Goal: Task Accomplishment & Management: Manage account settings

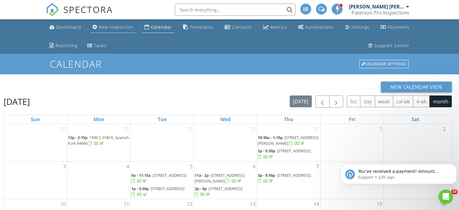
click at [101, 30] on div "New Inspection" at bounding box center [116, 27] width 35 height 6
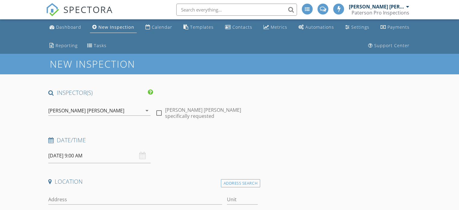
click at [99, 154] on input "[DATE] 9:00 AM" at bounding box center [99, 155] width 102 height 15
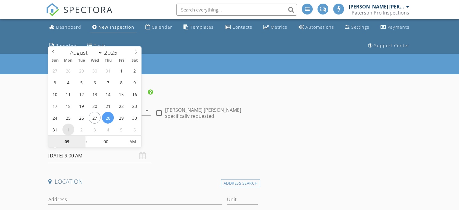
select select "8"
type input "[DATE] 9:00 AM"
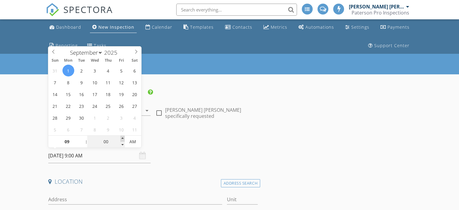
type input "05"
type input "09/01/2025 9:05 AM"
click at [123, 137] on span at bounding box center [122, 138] width 4 height 6
type input "10"
type input "09/01/2025 9:10 AM"
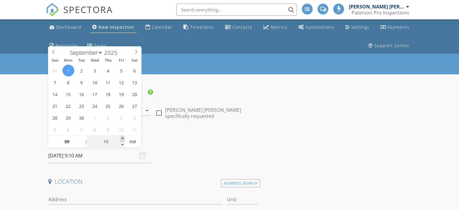
click at [123, 137] on span at bounding box center [122, 138] width 4 height 6
type input "15"
type input "09/01/2025 9:15 AM"
click at [123, 137] on span at bounding box center [122, 138] width 4 height 6
type input "20"
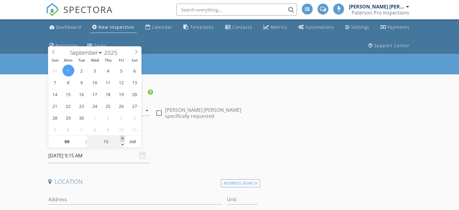
type input "09/01/2025 9:20 AM"
click at [123, 137] on span at bounding box center [122, 138] width 4 height 6
type input "25"
type input "09/01/2025 9:25 AM"
click at [123, 137] on span at bounding box center [122, 138] width 4 height 6
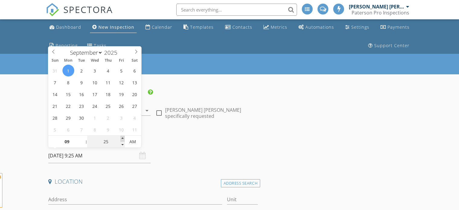
type input "30"
type input "09/01/2025 9:30 AM"
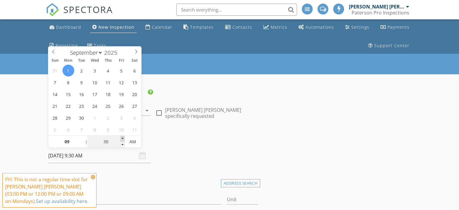
click at [123, 137] on span at bounding box center [122, 138] width 4 height 6
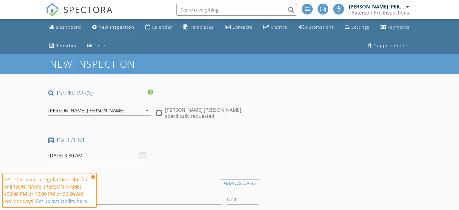
click at [95, 176] on div "FYI: This is not a regular time slot for Jensen Paterson (03:00 PM or 12:00 PM …" at bounding box center [49, 190] width 94 height 34
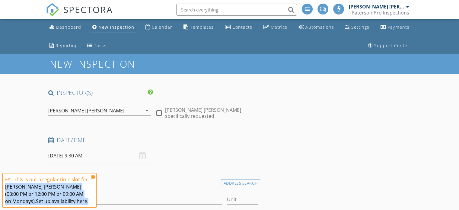
click at [93, 175] on icon at bounding box center [93, 176] width 4 height 5
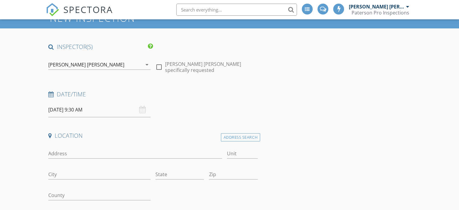
scroll to position [60, 0]
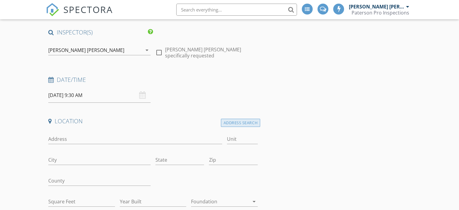
click at [225, 124] on div "Address Search" at bounding box center [240, 123] width 39 height 8
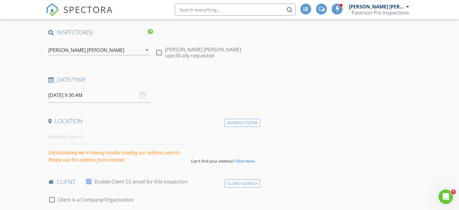
scroll to position [0, 0]
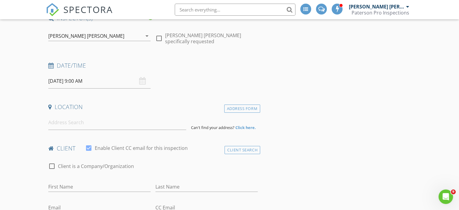
scroll to position [84, 0]
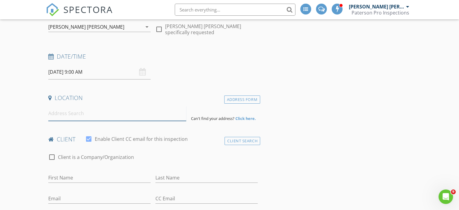
click at [70, 112] on input at bounding box center [117, 113] width 138 height 15
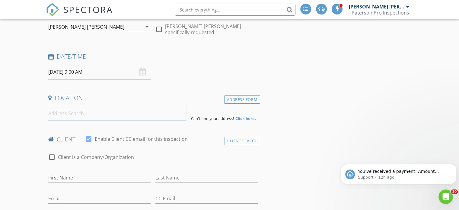
scroll to position [0, 0]
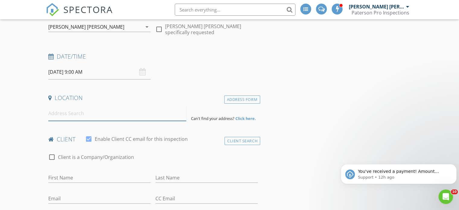
paste input "665 E 6th Ave N, Salt Lake City, UT 84103"
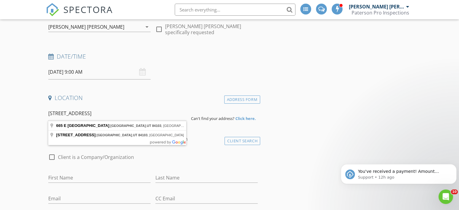
type input "665 E 6th Ave, Salt Lake City, UT 84103, USA"
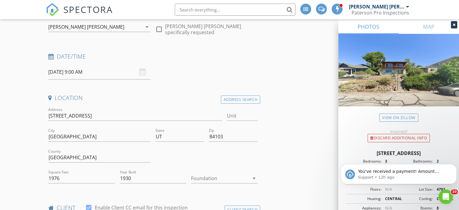
click at [212, 176] on div at bounding box center [220, 178] width 58 height 10
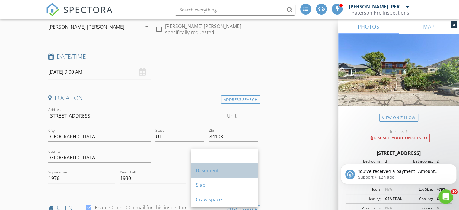
click at [213, 170] on div "Basement" at bounding box center [224, 170] width 57 height 7
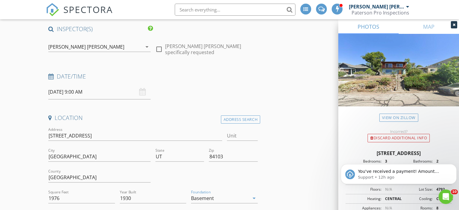
scroll to position [53, 0]
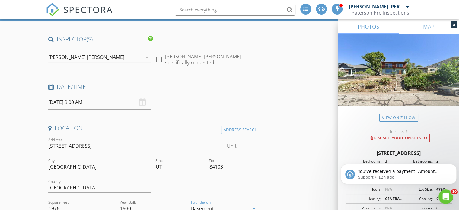
click at [106, 100] on input "08/28/2025 9:00 AM" at bounding box center [99, 102] width 102 height 15
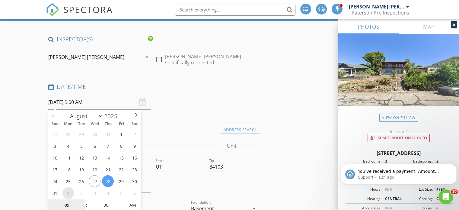
select select "8"
type input "[DATE] 9:00 AM"
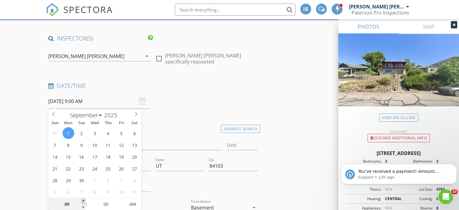
type input "10"
type input "[DATE] 10:00 AM"
click at [84, 200] on span at bounding box center [83, 201] width 4 height 6
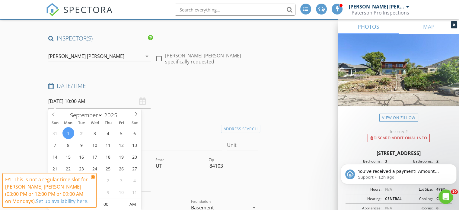
click at [93, 177] on icon at bounding box center [93, 176] width 4 height 5
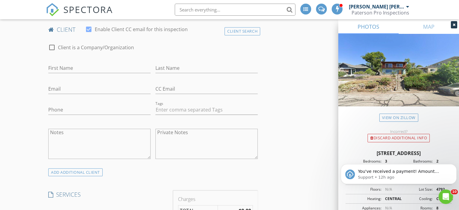
scroll to position [265, 0]
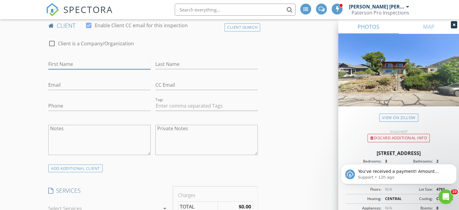
click at [71, 67] on input "First Name" at bounding box center [99, 64] width 102 height 10
type input "Elena"
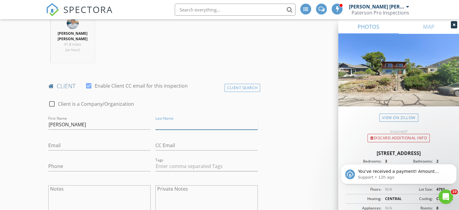
paste input "Papanikolas"
type input "Papanikolas"
click at [59, 140] on input "Email" at bounding box center [99, 145] width 102 height 10
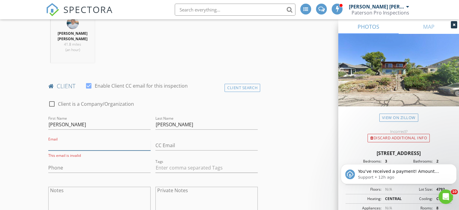
paste input "[EMAIL_ADDRESS][DOMAIN_NAME]"
type input "[EMAIL_ADDRESS][DOMAIN_NAME]"
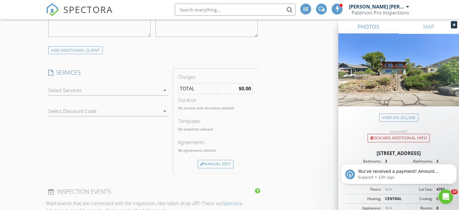
scroll to position [446, 0]
click at [79, 83] on div at bounding box center [104, 88] width 112 height 10
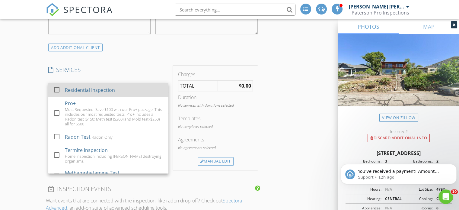
click at [59, 85] on div at bounding box center [57, 89] width 10 height 10
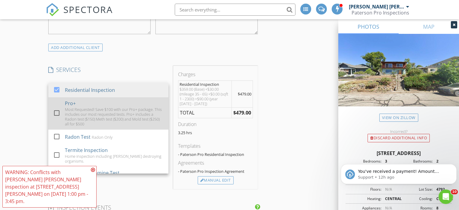
click at [54, 108] on div at bounding box center [57, 113] width 10 height 10
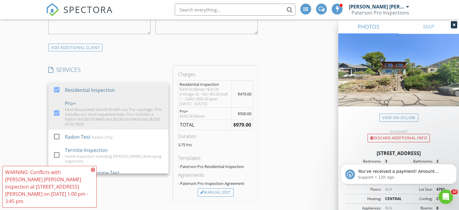
click at [27, 101] on div "New Inspection INSPECTOR(S) check_box Jensen Paterson PRIMARY Jensen Paterson a…" at bounding box center [229, 188] width 459 height 1162
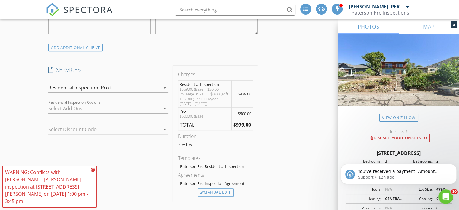
click at [93, 172] on icon at bounding box center [93, 169] width 4 height 5
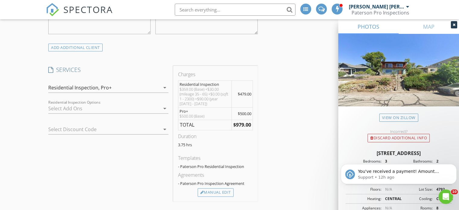
click at [122, 83] on div "Residential Inspection, Pro+" at bounding box center [104, 88] width 112 height 10
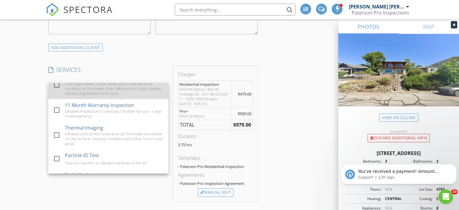
scroll to position [211, 0]
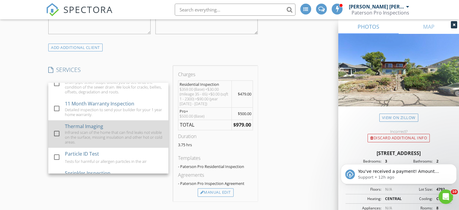
click at [55, 128] on div at bounding box center [57, 133] width 10 height 10
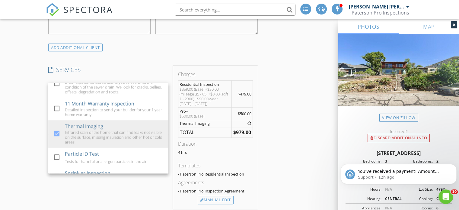
click at [26, 116] on div "New Inspection INSPECTOR(S) check_box Jensen Paterson PRIMARY Jensen Paterson a…" at bounding box center [229, 191] width 459 height 1169
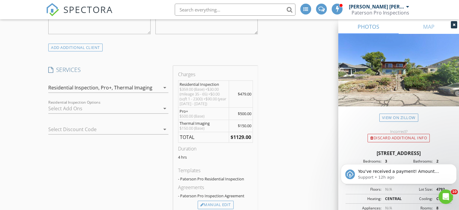
click at [93, 125] on div at bounding box center [99, 129] width 103 height 10
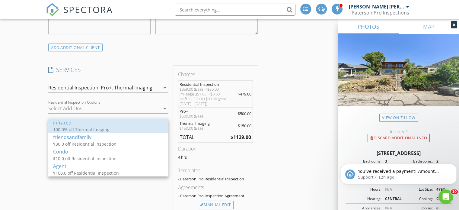
drag, startPoint x: 93, startPoint y: 125, endPoint x: 88, endPoint y: 126, distance: 4.8
click at [93, 125] on div "infrared" at bounding box center [108, 122] width 110 height 7
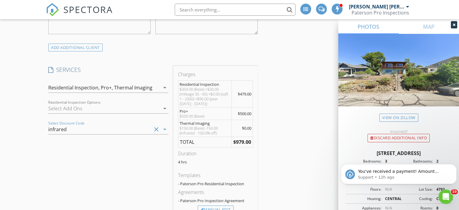
click at [26, 112] on div "New Inspection INSPECTOR(S) check_box Jensen Paterson PRIMARY Jensen Paterson a…" at bounding box center [229, 196] width 459 height 1179
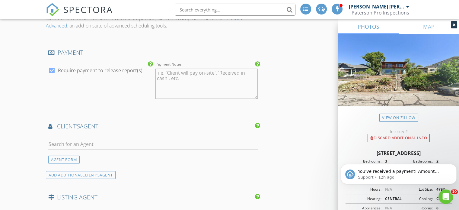
scroll to position [688, 0]
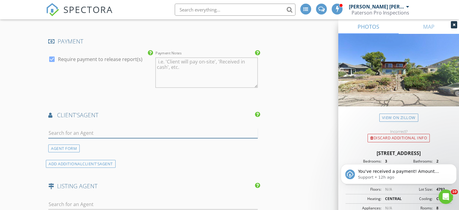
click at [98, 128] on input "text" at bounding box center [152, 133] width 209 height 10
type input "G"
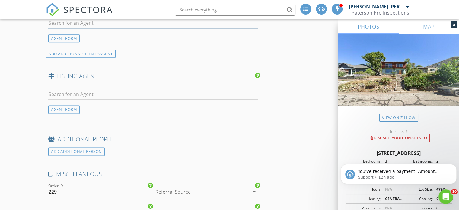
scroll to position [808, 0]
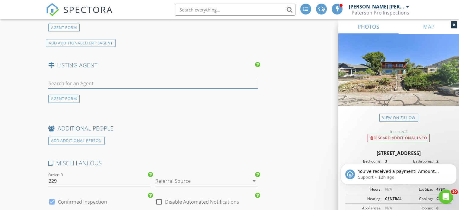
click at [79, 78] on input "text" at bounding box center [152, 83] width 209 height 10
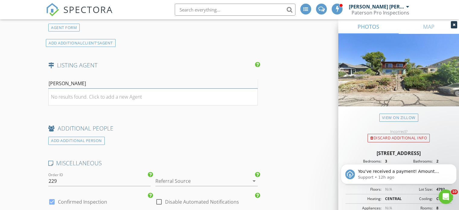
type input "dawn"
click at [57, 78] on input "dawn" at bounding box center [152, 83] width 209 height 10
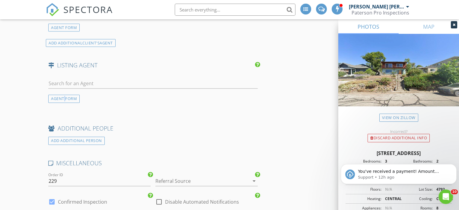
click at [65, 94] on div "AGENT FORM" at bounding box center [63, 98] width 31 height 8
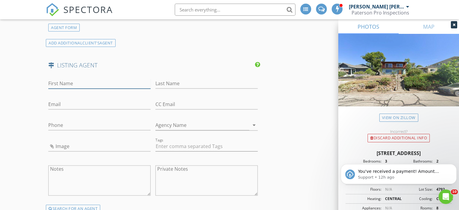
click at [65, 79] on input "First Name" at bounding box center [99, 83] width 102 height 10
type input "Dawn"
type input "Houghton"
click at [62, 99] on input "Email" at bounding box center [99, 104] width 102 height 10
paste input "dawn.houghton@cbrealty.com"
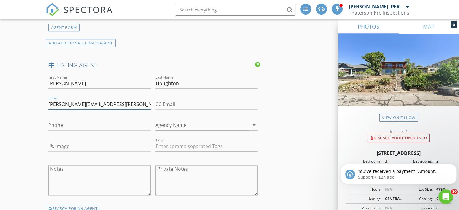
type input "dawn.houghton@cbrealty.com"
click at [83, 120] on input "Phone" at bounding box center [99, 125] width 102 height 10
paste input "801-556-1990"
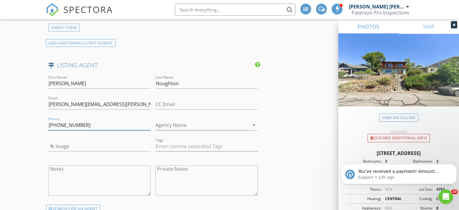
type input "801-556-1990"
click at [211, 120] on input "Agency Name" at bounding box center [202, 125] width 94 height 10
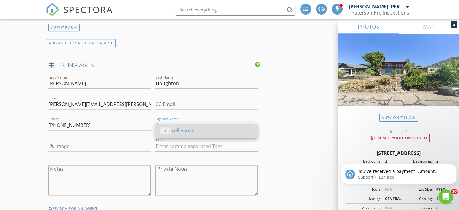
click at [242, 129] on div "Cold well Banker" at bounding box center [206, 130] width 93 height 7
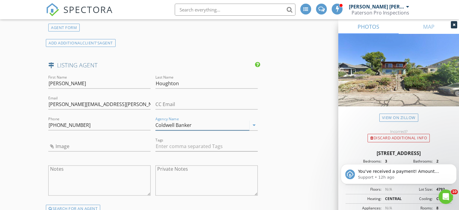
type input "Coldwell Banker"
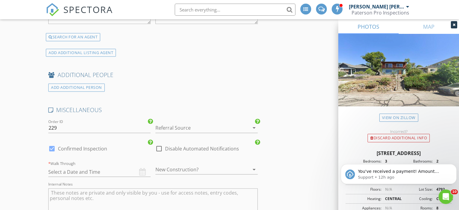
scroll to position [990, 0]
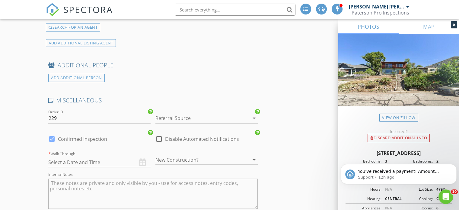
click at [52, 134] on div at bounding box center [52, 139] width 10 height 10
checkbox input "false"
checkbox input "true"
click at [107, 157] on input "text" at bounding box center [99, 162] width 102 height 10
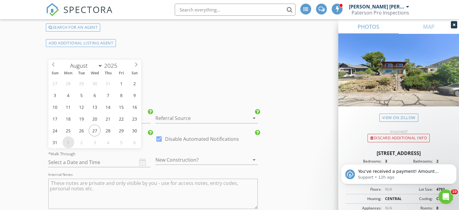
select select "8"
type input "09/01/2025 12:00 PM"
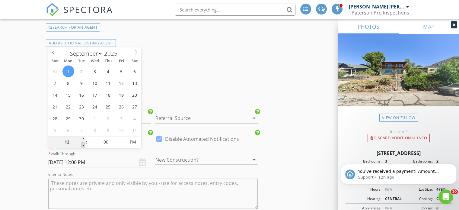
type input "11"
type input "09/01/2025 11:00 AM"
click at [84, 143] on span at bounding box center [83, 145] width 4 height 6
type input "10"
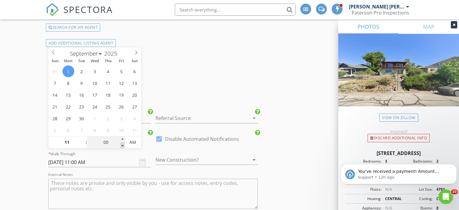
type input "55"
type input "09/01/2025 10:55 AM"
click at [121, 144] on span at bounding box center [122, 145] width 4 height 6
type input "50"
type input "09/01/2025 10:50 AM"
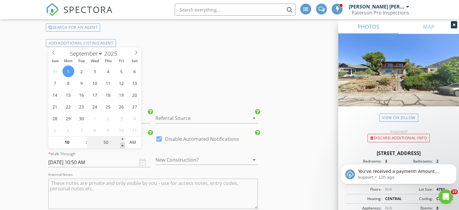
click at [121, 144] on span at bounding box center [122, 145] width 4 height 6
type input "55"
type input "09/01/2025 10:55 AM"
click at [122, 137] on span at bounding box center [122, 139] width 4 height 6
type input "11"
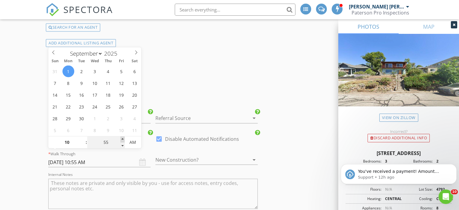
type input "00"
type input "09/01/2025 11:00 AM"
click at [122, 137] on span at bounding box center [122, 139] width 4 height 6
type input "05"
type input "09/01/2025 11:05 AM"
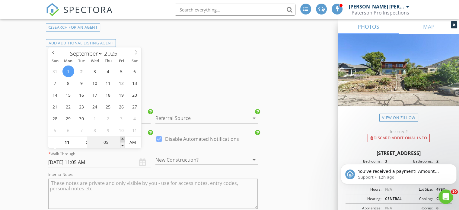
click at [122, 137] on span at bounding box center [122, 139] width 4 height 6
type input "10"
type input "09/01/2025 11:10 AM"
click at [122, 137] on span at bounding box center [122, 139] width 4 height 6
type input "15"
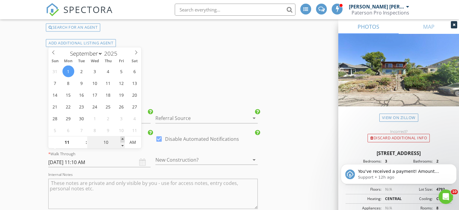
type input "09/01/2025 11:15 AM"
click at [122, 137] on span at bounding box center [122, 139] width 4 height 6
type input "20"
type input "09/01/2025 11:20 AM"
click at [122, 137] on span at bounding box center [122, 139] width 4 height 6
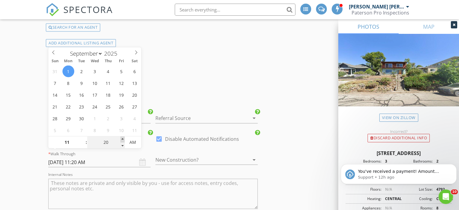
type input "25"
type input "09/01/2025 11:25 AM"
click at [122, 137] on span at bounding box center [122, 139] width 4 height 6
type input "30"
type input "09/01/2025 11:30 AM"
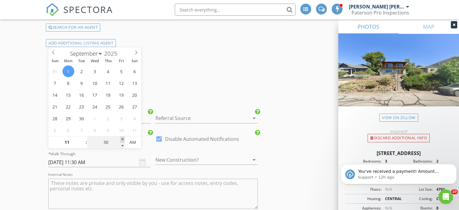
click at [122, 137] on span at bounding box center [122, 139] width 4 height 6
type input "35"
type input "09/01/2025 11:35 AM"
click at [122, 137] on span at bounding box center [122, 139] width 4 height 6
type input "40"
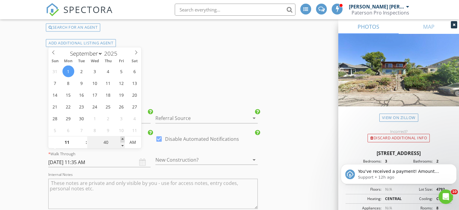
type input "09/01/2025 11:40 AM"
click at [122, 137] on span at bounding box center [122, 139] width 4 height 6
type input "45"
type input "09/01/2025 11:45 AM"
click at [123, 137] on span at bounding box center [122, 139] width 4 height 6
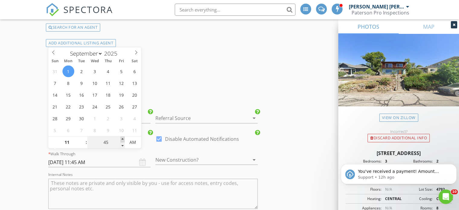
type input "50"
type input "09/01/2025 11:50 AM"
click at [123, 137] on span at bounding box center [122, 139] width 4 height 6
type input "55"
type input "09/01/2025 11:55 AM"
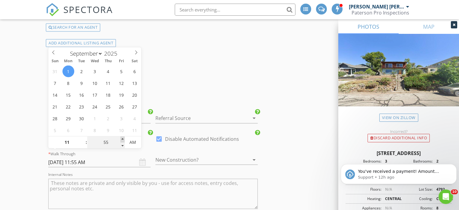
click at [122, 138] on span at bounding box center [122, 139] width 4 height 6
type input "12"
type input "00"
type input "09/01/2025 12:00 PM"
click at [122, 138] on span at bounding box center [122, 139] width 4 height 6
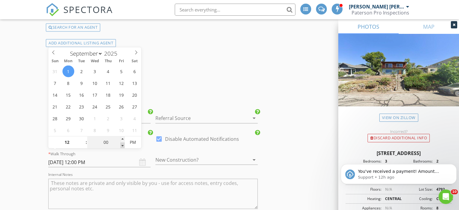
type input "11"
type input "55"
type input "09/01/2025 11:55 AM"
click at [124, 145] on span at bounding box center [122, 145] width 4 height 6
type input "50"
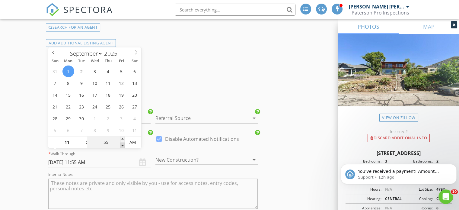
type input "09/01/2025 11:50 AM"
click at [124, 145] on span at bounding box center [122, 145] width 4 height 6
type input "45"
type input "09/01/2025 11:45 AM"
click at [124, 145] on span at bounding box center [122, 145] width 4 height 6
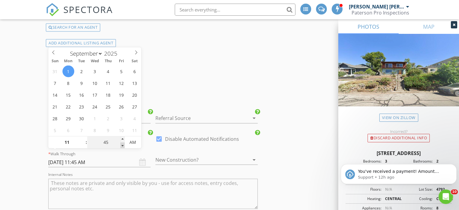
type input "40"
type input "09/01/2025 11:40 AM"
click at [124, 145] on span at bounding box center [122, 145] width 4 height 6
type input "35"
type input "09/01/2025 11:35 AM"
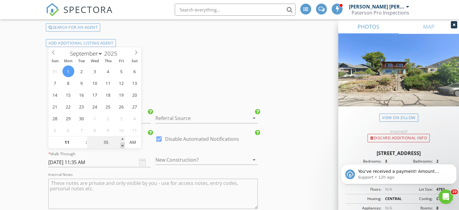
click at [124, 145] on span at bounding box center [122, 145] width 4 height 6
type input "30"
type input "09/01/2025 11:30 AM"
click at [124, 145] on span at bounding box center [122, 145] width 4 height 6
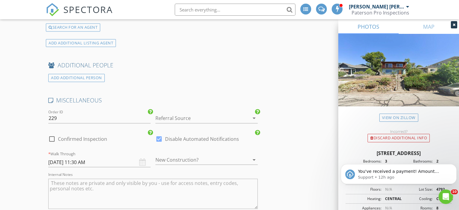
click at [75, 179] on textarea "Internal Notes" at bounding box center [152, 193] width 209 height 30
type textarea "Vacant. Pro+ SUpra?"
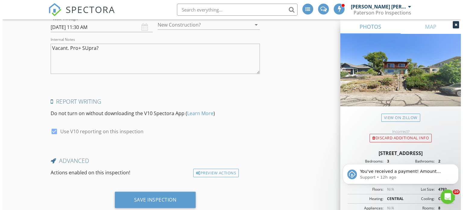
scroll to position [1132, 0]
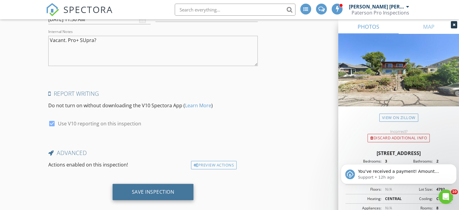
click at [156, 188] on div "Save Inspection" at bounding box center [153, 191] width 43 height 6
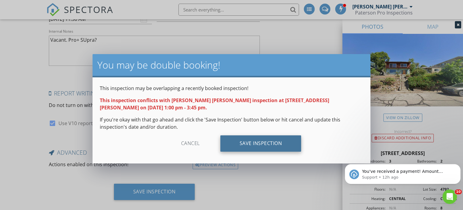
click at [259, 135] on div "Save Inspection" at bounding box center [261, 143] width 81 height 16
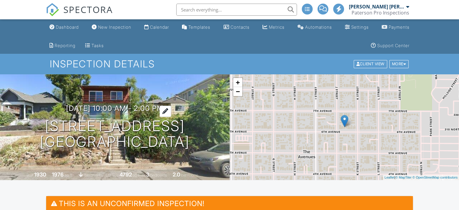
click at [151, 106] on h3 "09/01/2025 10:00 am - 2:00 pm" at bounding box center [114, 108] width 97 height 8
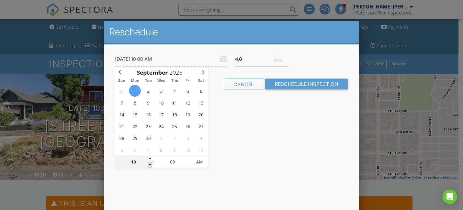
type input "[DATE] 9:00 AM"
type input "09"
click at [149, 162] on span at bounding box center [150, 165] width 4 height 6
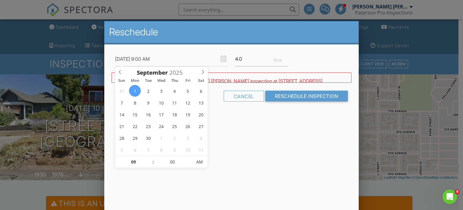
click at [229, 119] on div "09/01/2025 9:00 AM 4.0 Warning: this date/time is in the past. WARNING: Conflic…" at bounding box center [231, 81] width 255 height 75
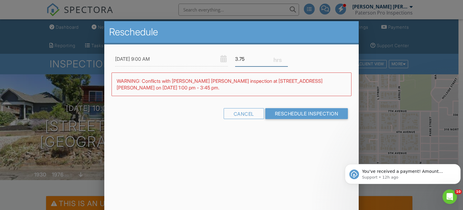
click at [286, 60] on input "3.75" at bounding box center [261, 59] width 53 height 15
click at [286, 60] on input "3.5" at bounding box center [261, 59] width 53 height 15
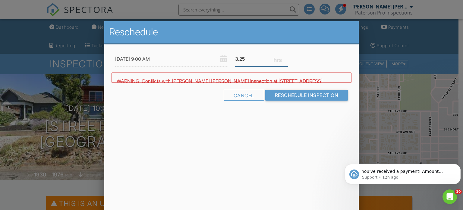
click at [286, 60] on input "3.25" at bounding box center [261, 59] width 53 height 15
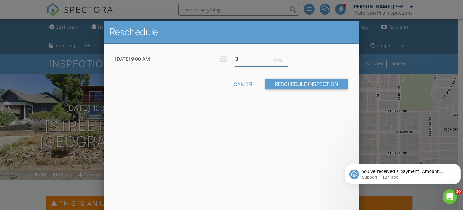
click at [286, 59] on input "3" at bounding box center [261, 59] width 53 height 15
click at [286, 59] on input "2.75" at bounding box center [261, 59] width 53 height 15
click at [287, 59] on input "2.5" at bounding box center [261, 59] width 53 height 15
click at [285, 56] on input "2.75" at bounding box center [261, 59] width 53 height 15
type input "3"
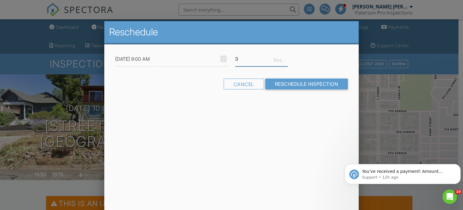
click at [285, 56] on input "3" at bounding box center [261, 59] width 53 height 15
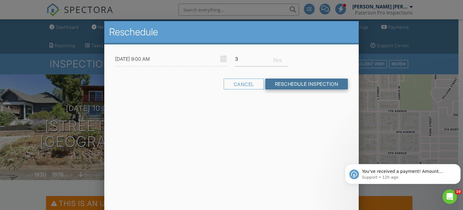
click at [307, 85] on input "Reschedule Inspection" at bounding box center [306, 83] width 83 height 11
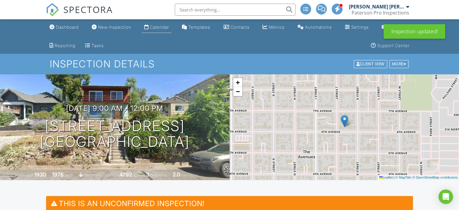
click at [161, 27] on div "Calendar" at bounding box center [159, 26] width 19 height 5
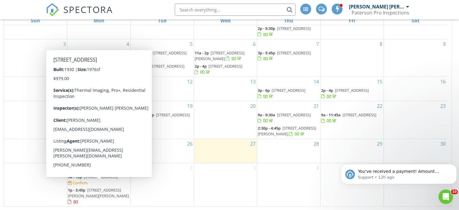
click at [113, 179] on span "[STREET_ADDRESS]" at bounding box center [101, 176] width 34 height 5
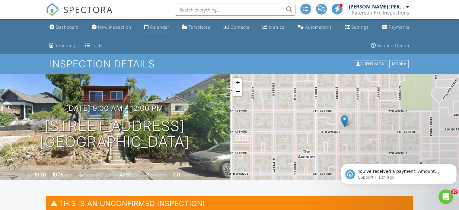
click at [157, 29] on div "Calendar" at bounding box center [159, 26] width 19 height 5
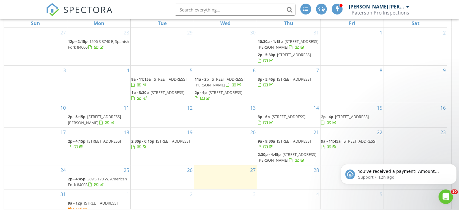
scroll to position [99, 0]
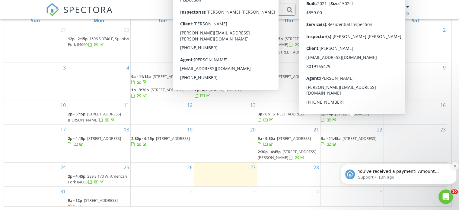
click at [453, 165] on icon "Dismiss notification" at bounding box center [454, 165] width 3 height 3
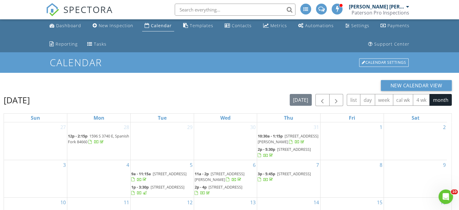
scroll to position [0, 0]
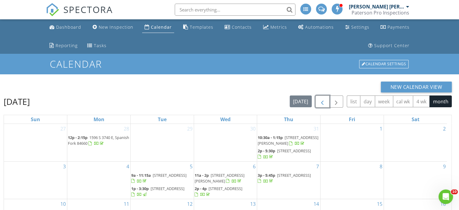
click at [325, 102] on span "button" at bounding box center [322, 101] width 7 height 7
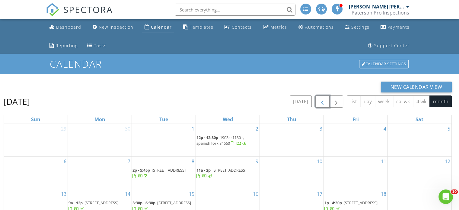
click at [325, 102] on span "button" at bounding box center [322, 101] width 7 height 7
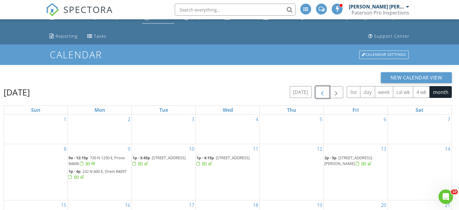
scroll to position [8, 0]
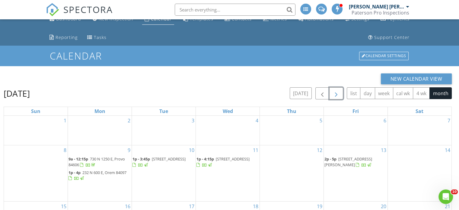
click at [338, 94] on span "button" at bounding box center [335, 93] width 7 height 7
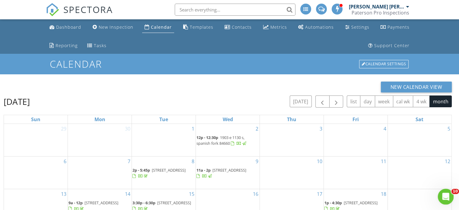
click at [444, 195] on icon "Open Intercom Messenger" at bounding box center [445, 196] width 10 height 10
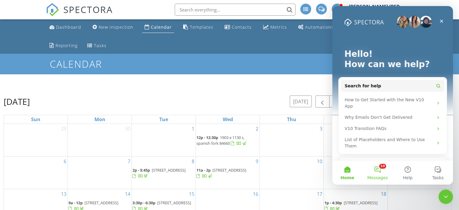
click at [379, 171] on button "10 Messages" at bounding box center [377, 172] width 30 height 24
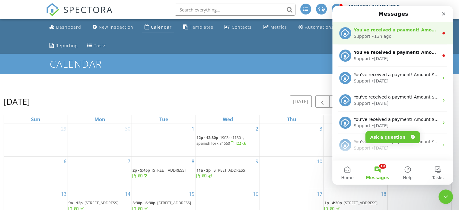
click at [426, 34] on div "Support • 13h ago" at bounding box center [396, 36] width 85 height 6
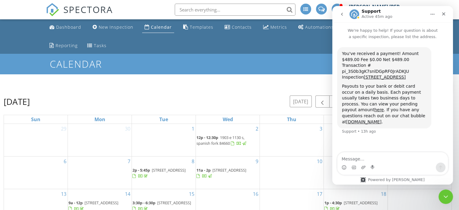
click at [342, 14] on icon "go back" at bounding box center [342, 14] width 2 height 3
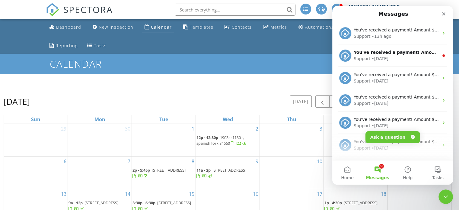
scroll to position [16, 0]
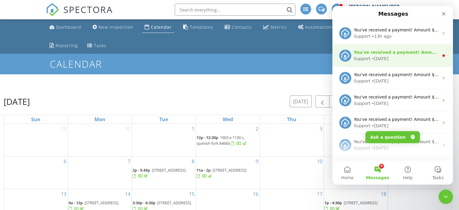
click at [411, 62] on div "Support • 4d ago" at bounding box center [396, 59] width 85 height 6
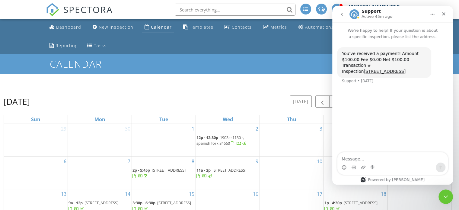
click at [343, 14] on icon "go back" at bounding box center [341, 14] width 5 height 5
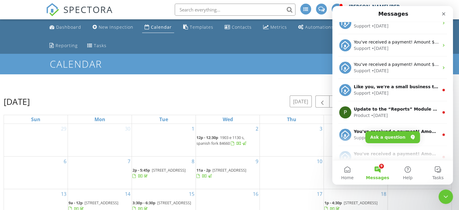
scroll to position [241, 0]
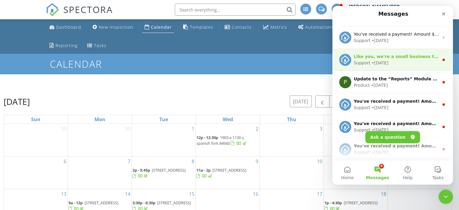
click at [407, 64] on div "Support • 3w ago" at bounding box center [396, 63] width 85 height 6
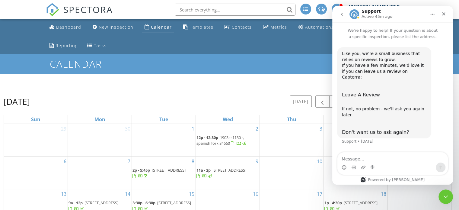
click at [340, 14] on icon "go back" at bounding box center [341, 14] width 5 height 5
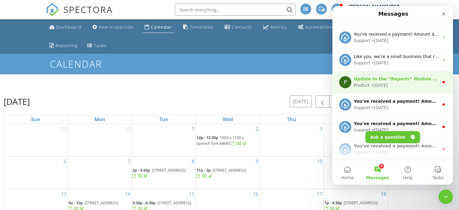
click at [396, 84] on div "Product • 3w ago" at bounding box center [396, 85] width 85 height 6
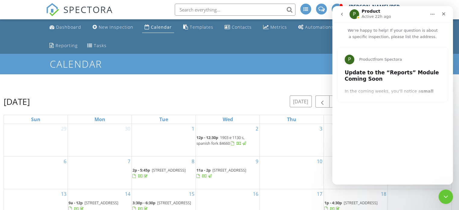
click at [343, 15] on icon "go back" at bounding box center [341, 14] width 5 height 5
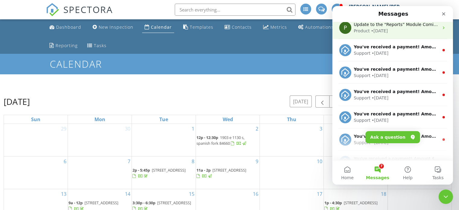
scroll to position [302, 0]
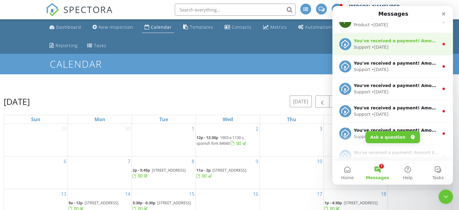
click at [395, 49] on div "Support • 3w ago" at bounding box center [396, 47] width 85 height 6
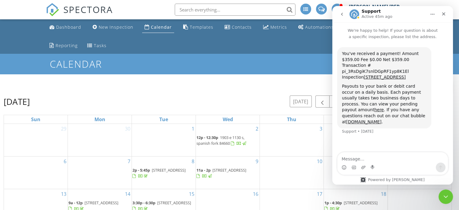
click at [341, 14] on icon "go back" at bounding box center [342, 14] width 2 height 3
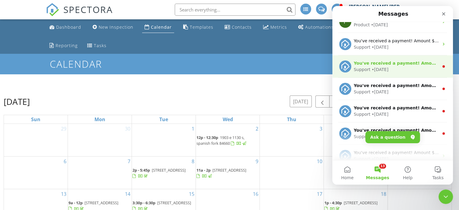
click at [410, 72] on div "Support • 3w ago" at bounding box center [396, 69] width 85 height 6
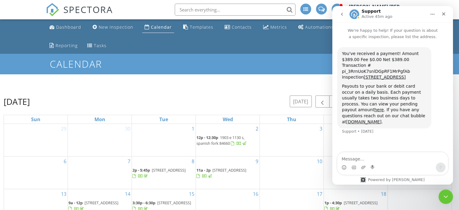
click at [341, 15] on icon "go back" at bounding box center [341, 14] width 5 height 5
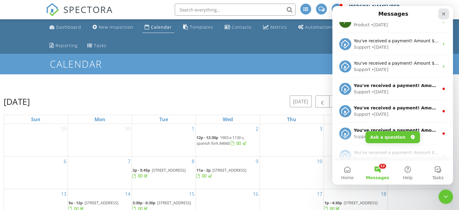
click at [443, 12] on icon "Close" at bounding box center [443, 13] width 5 height 5
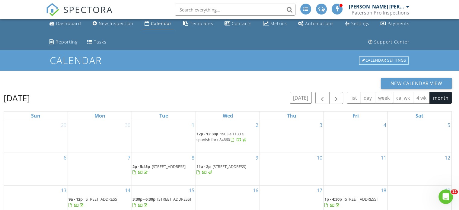
scroll to position [0, 0]
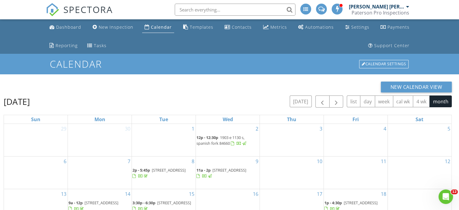
click at [154, 27] on div "Calendar" at bounding box center [161, 27] width 21 height 6
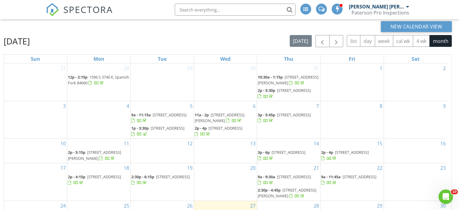
scroll to position [60, 0]
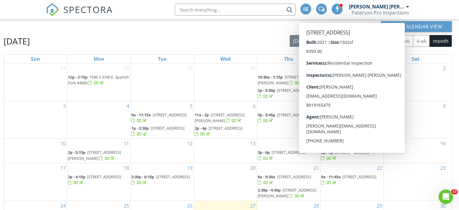
click at [358, 155] on span "[STREET_ADDRESS]" at bounding box center [352, 151] width 34 height 5
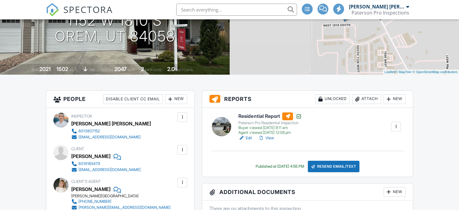
scroll to position [121, 0]
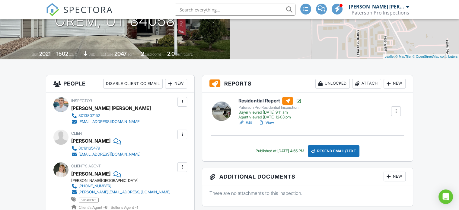
click at [270, 123] on link "View" at bounding box center [266, 122] width 16 height 6
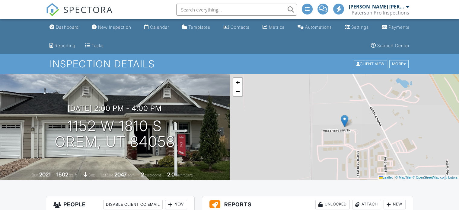
click at [66, 27] on div "Dashboard" at bounding box center [67, 26] width 23 height 5
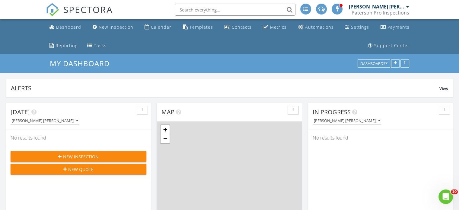
scroll to position [129, 145]
